Goal: Book appointment/travel/reservation

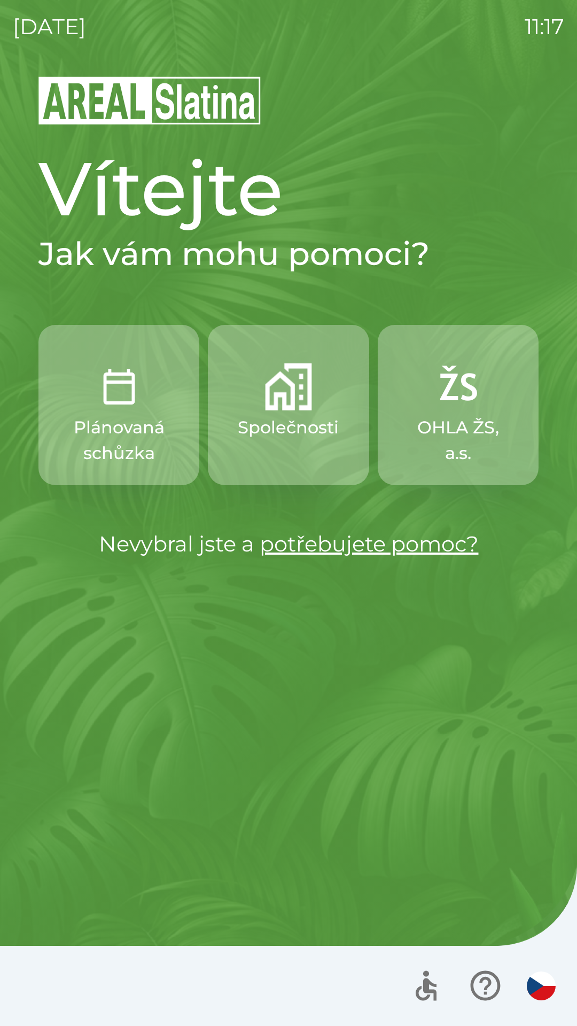
drag, startPoint x: 577, startPoint y: 65, endPoint x: 207, endPoint y: 469, distance: 547.7
click at [577, 65] on div "[DATE] 11:17 Vítejte Jak vám mohu pomoci? Plánovaná schůzka Společnosti OHLA ŽS…" at bounding box center [288, 513] width 577 height 1026
click at [5, 432] on div "[DATE] 11:17 Vítejte Jak vám mohu pomoci? Plánovaná schůzka Společnosti OHLA ŽS…" at bounding box center [288, 513] width 577 height 1026
click at [38, 401] on button "Plánovaná schůzka" at bounding box center [118, 405] width 161 height 160
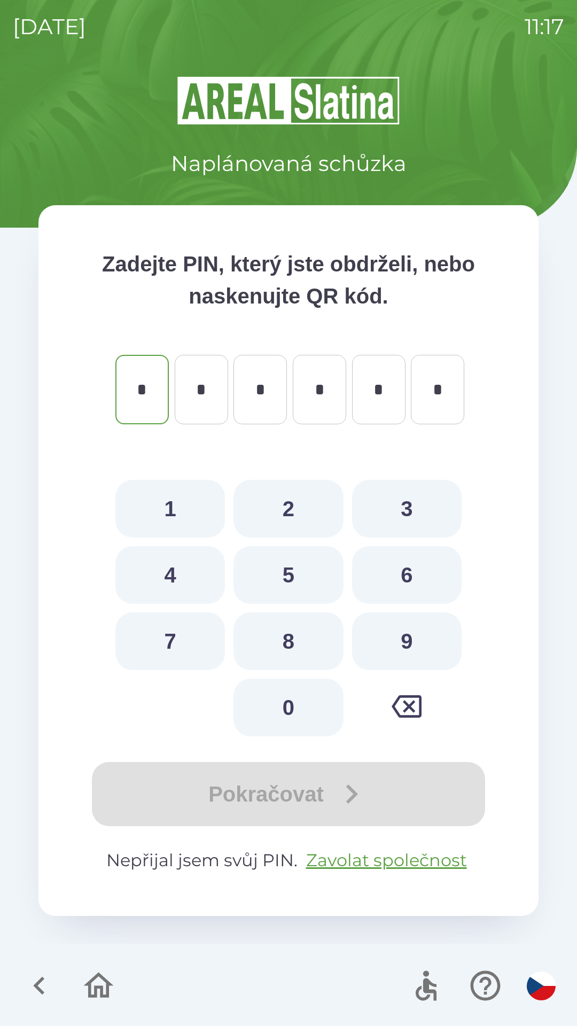
click at [103, 984] on icon "button" at bounding box center [99, 986] width 36 height 36
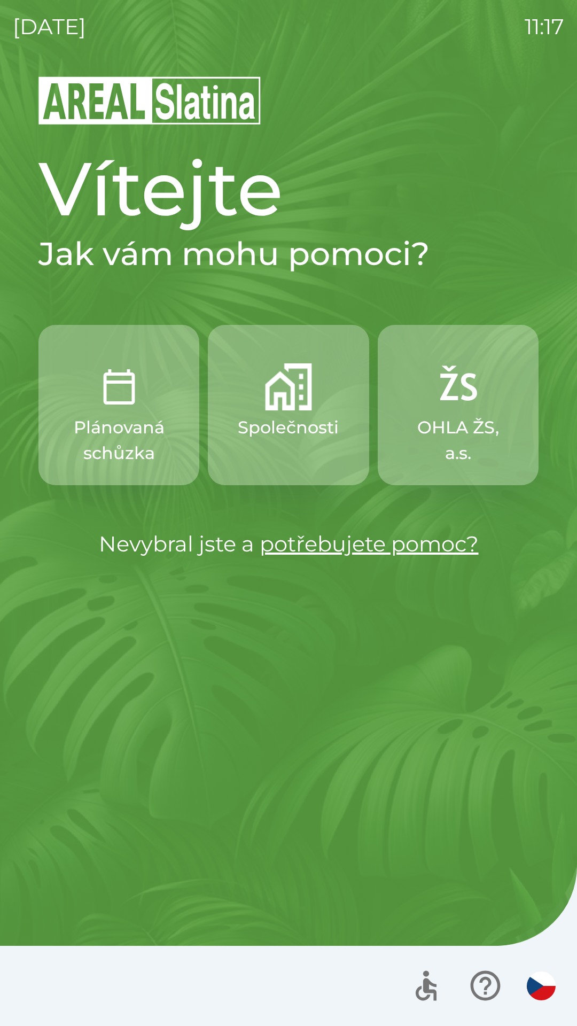
click at [163, 1018] on div at bounding box center [288, 986] width 577 height 80
click at [376, 612] on div "Vítejte Jak vám mohu pomoci? Plánovaná schůzka Společnosti OHLA ŽS, a.s. Nevybr…" at bounding box center [288, 550] width 551 height 951
click at [270, 65] on div "[DATE] 11:17 Vítejte Jak vám mohu pomoci? Plánovaná schůzka Společnosti OHLA ŽS…" at bounding box center [288, 513] width 577 height 1026
click at [477, 406] on img "button" at bounding box center [457, 386] width 47 height 47
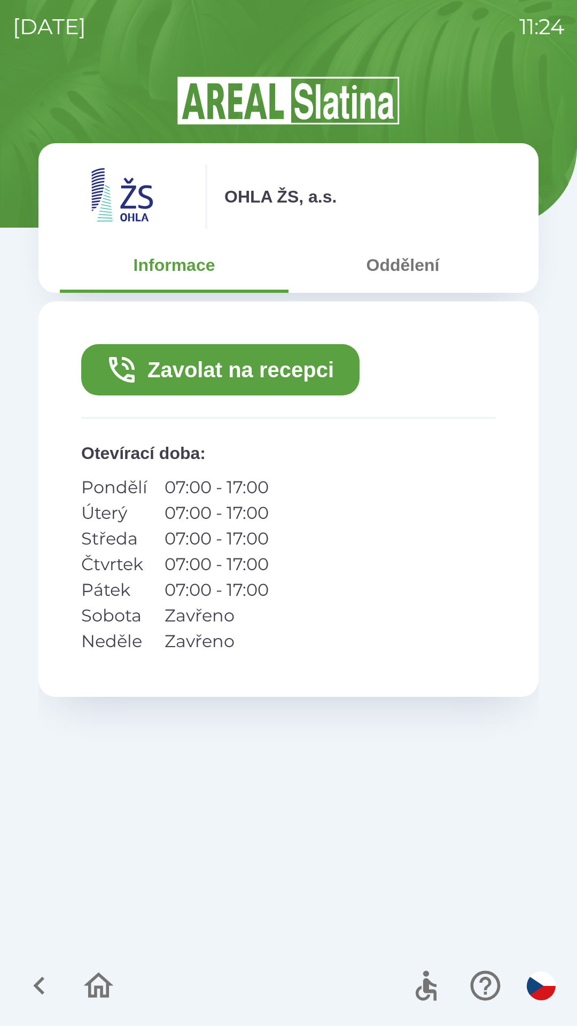
click at [238, 374] on button "Zavolat na recepci" at bounding box center [220, 369] width 278 height 51
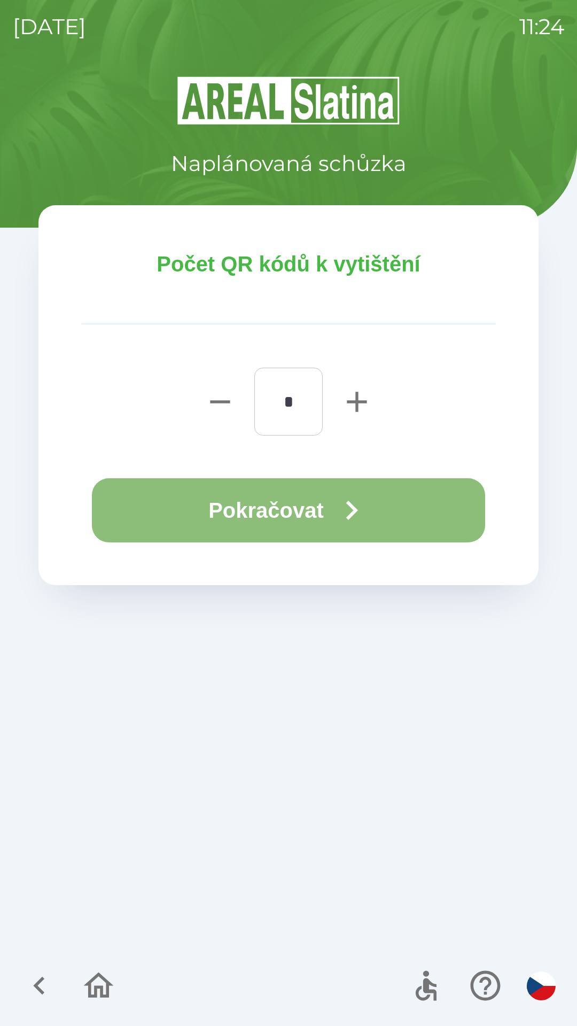
click at [301, 523] on button "Pokračovat" at bounding box center [288, 510] width 393 height 64
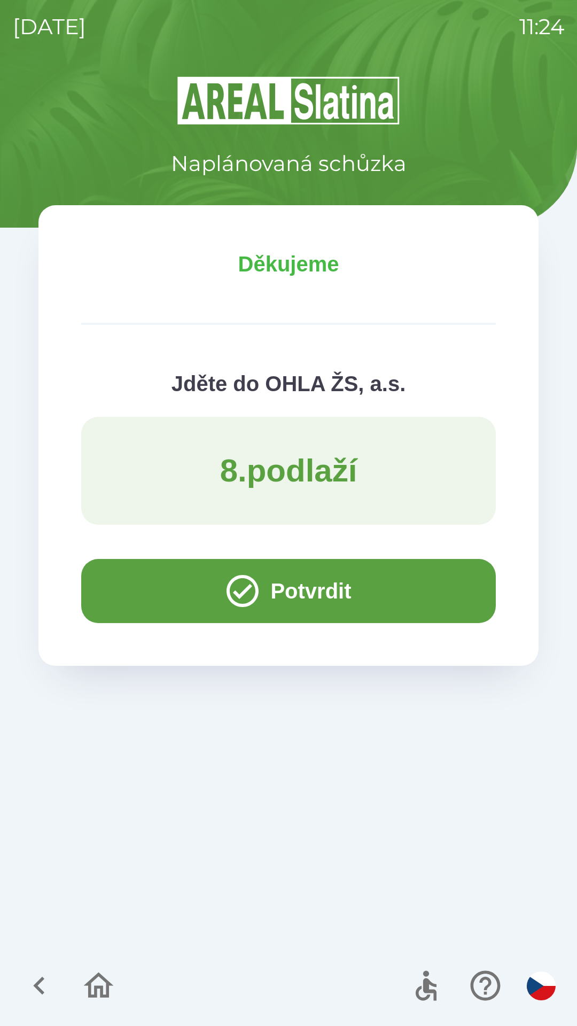
click at [103, 977] on icon "button" at bounding box center [99, 986] width 30 height 26
